Goal: Information Seeking & Learning: Learn about a topic

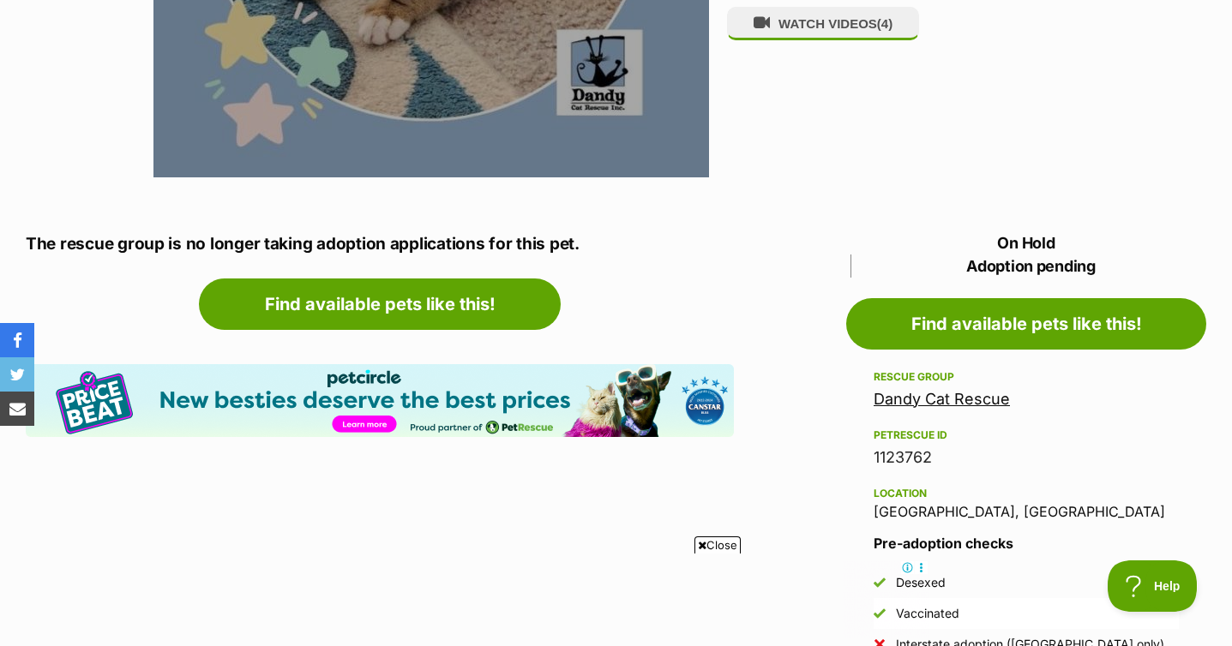
scroll to position [689, 0]
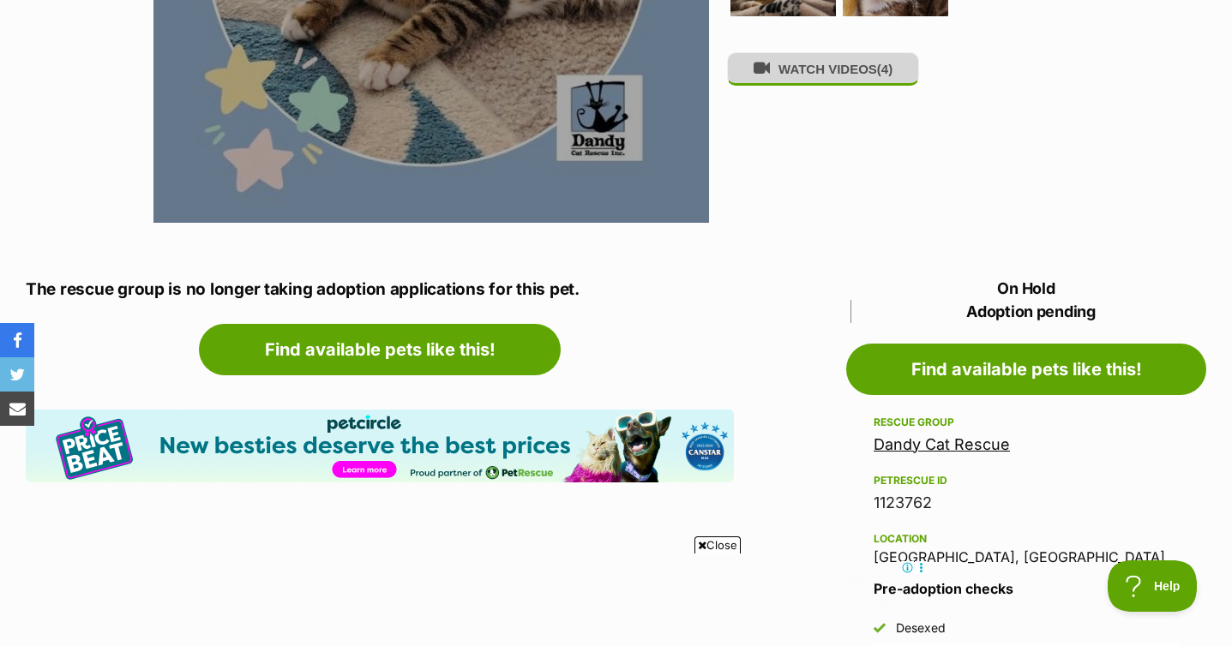
click at [869, 86] on button "WATCH VIDEOS (4)" at bounding box center [823, 68] width 192 height 33
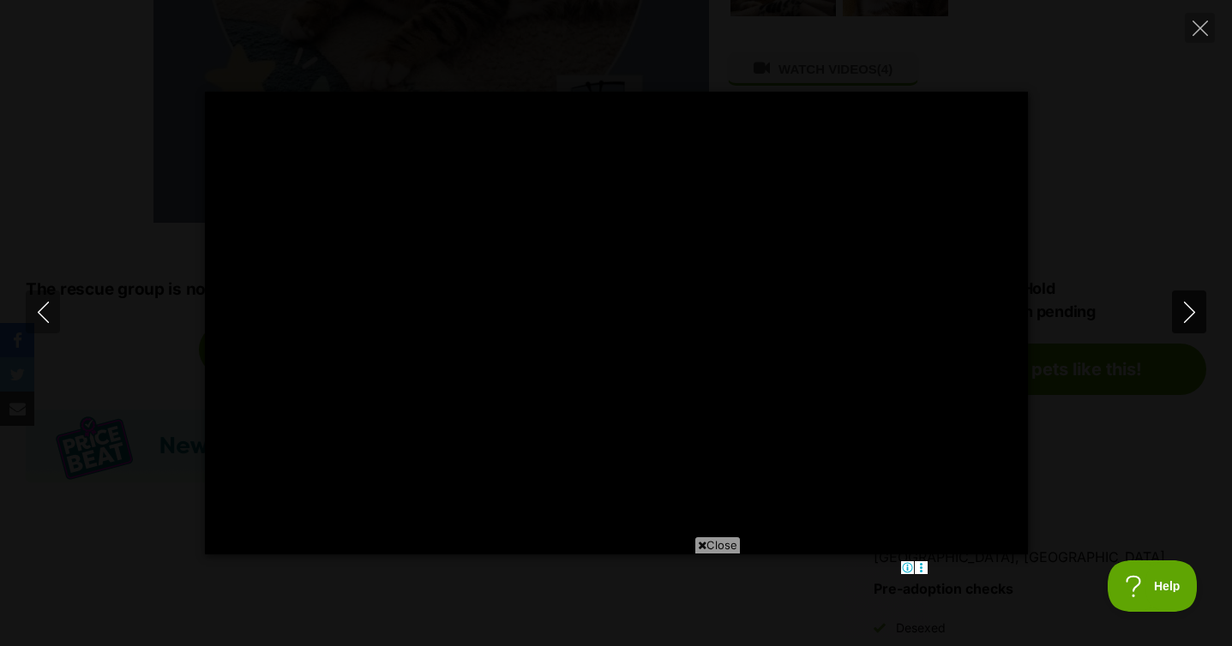
click at [1188, 306] on icon "Next" at bounding box center [1188, 312] width 11 height 21
type input "42.69"
click at [1180, 321] on icon "Next" at bounding box center [1189, 312] width 21 height 21
type input "72.63"
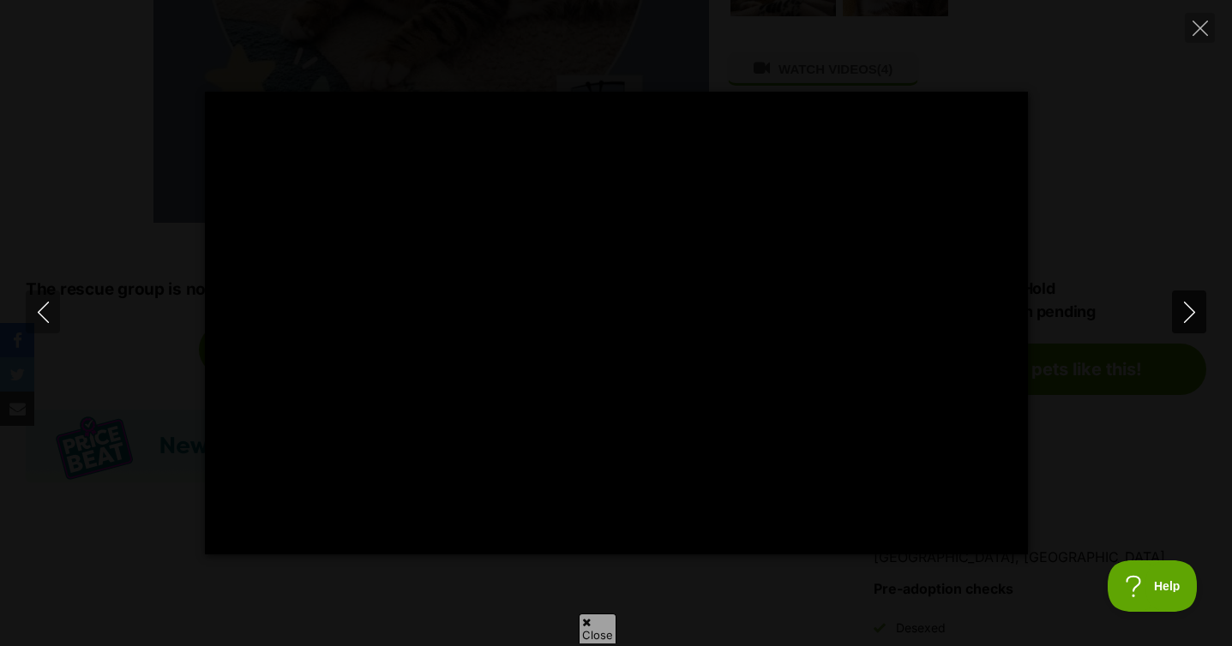
click at [1180, 321] on icon "Next" at bounding box center [1189, 312] width 21 height 21
type input "22.16"
click at [1202, 34] on icon "Close" at bounding box center [1199, 28] width 15 height 15
type input "33.35"
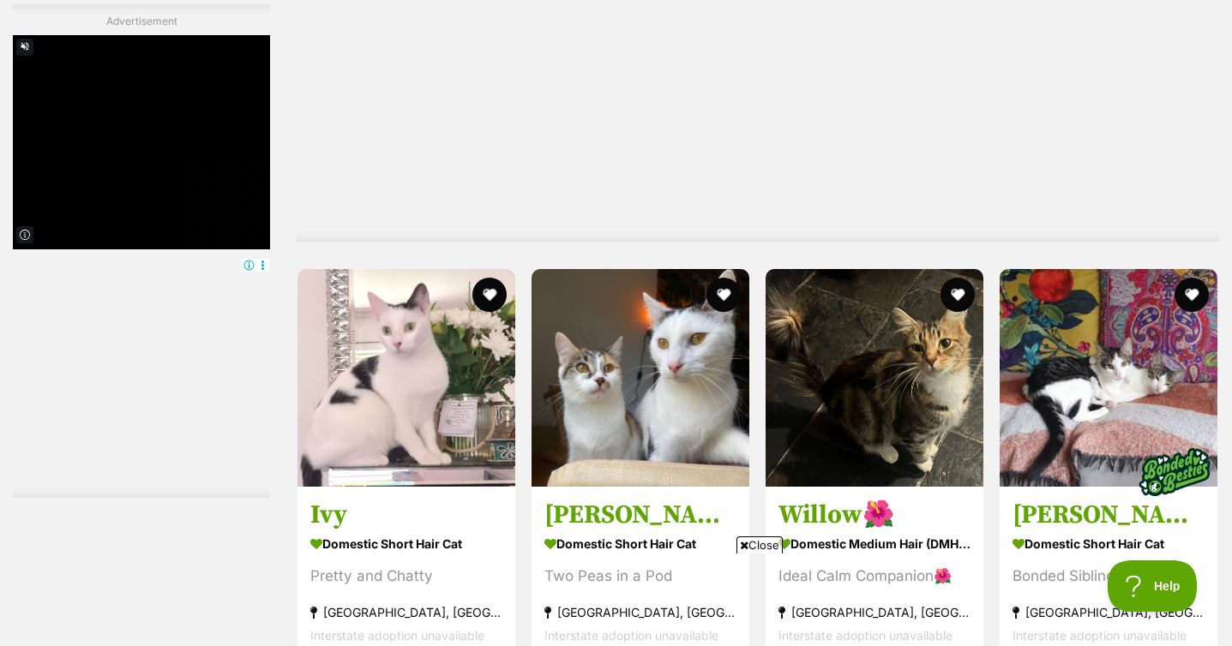
scroll to position [6929, 0]
